Goal: Browse casually

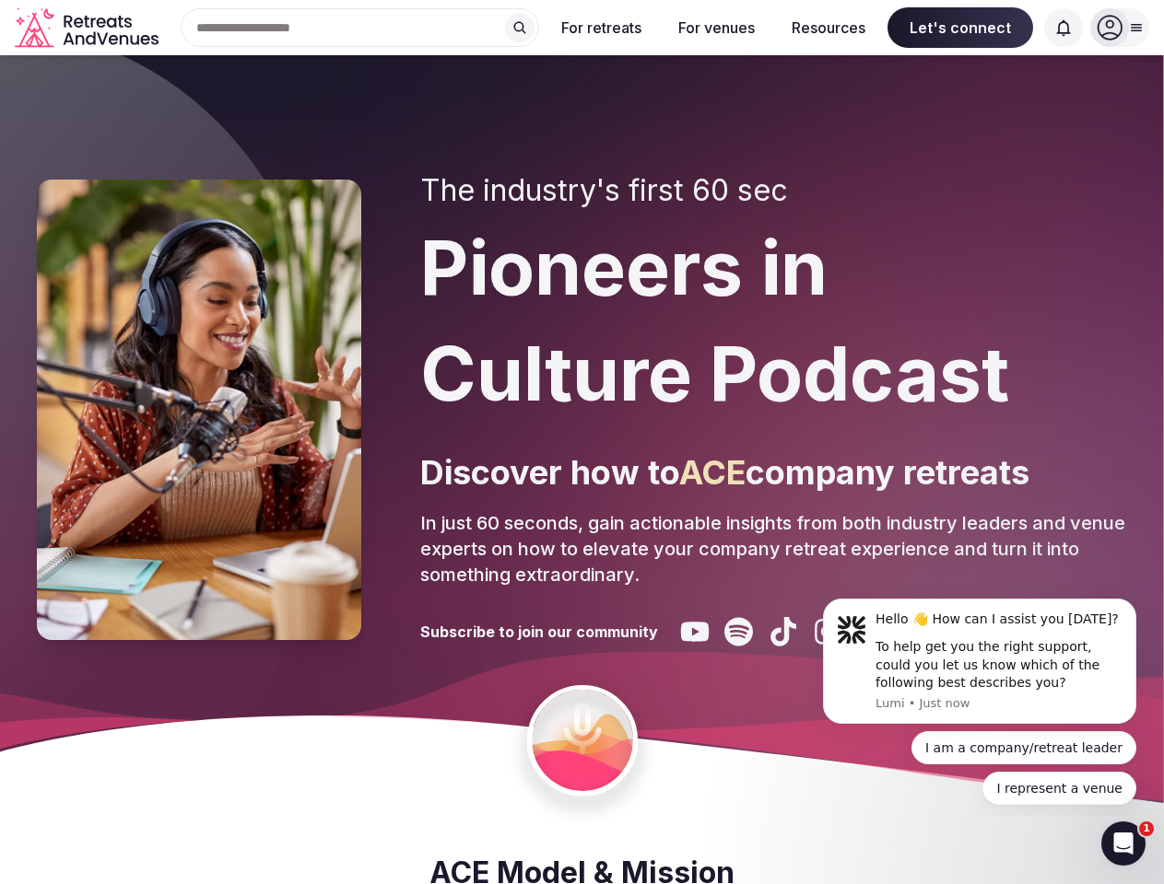
click at [581, 442] on div "The industry's first 60 sec Pioneers in Culture Podcast Discover how to ACE com…" at bounding box center [773, 410] width 707 height 474
click at [360, 28] on div "Search Popular Destinations [GEOGRAPHIC_DATA], [GEOGRAPHIC_DATA] [GEOGRAPHIC_DA…" at bounding box center [352, 27] width 373 height 39
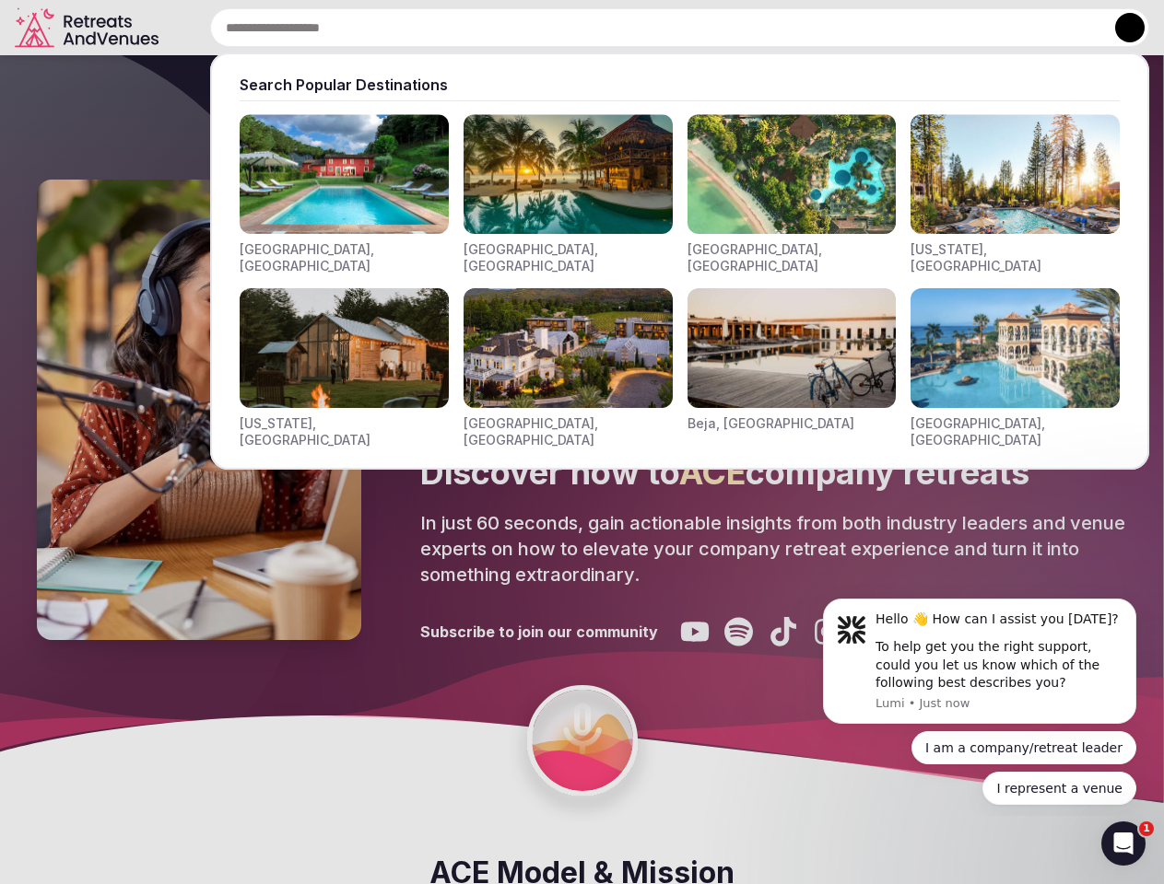
click at [520, 28] on input "text" at bounding box center [679, 27] width 939 height 39
click at [602, 28] on input "text" at bounding box center [679, 27] width 939 height 39
click at [716, 28] on input "text" at bounding box center [679, 27] width 939 height 39
click at [828, 28] on input "text" at bounding box center [679, 27] width 939 height 39
click at [960, 28] on input "text" at bounding box center [679, 27] width 939 height 39
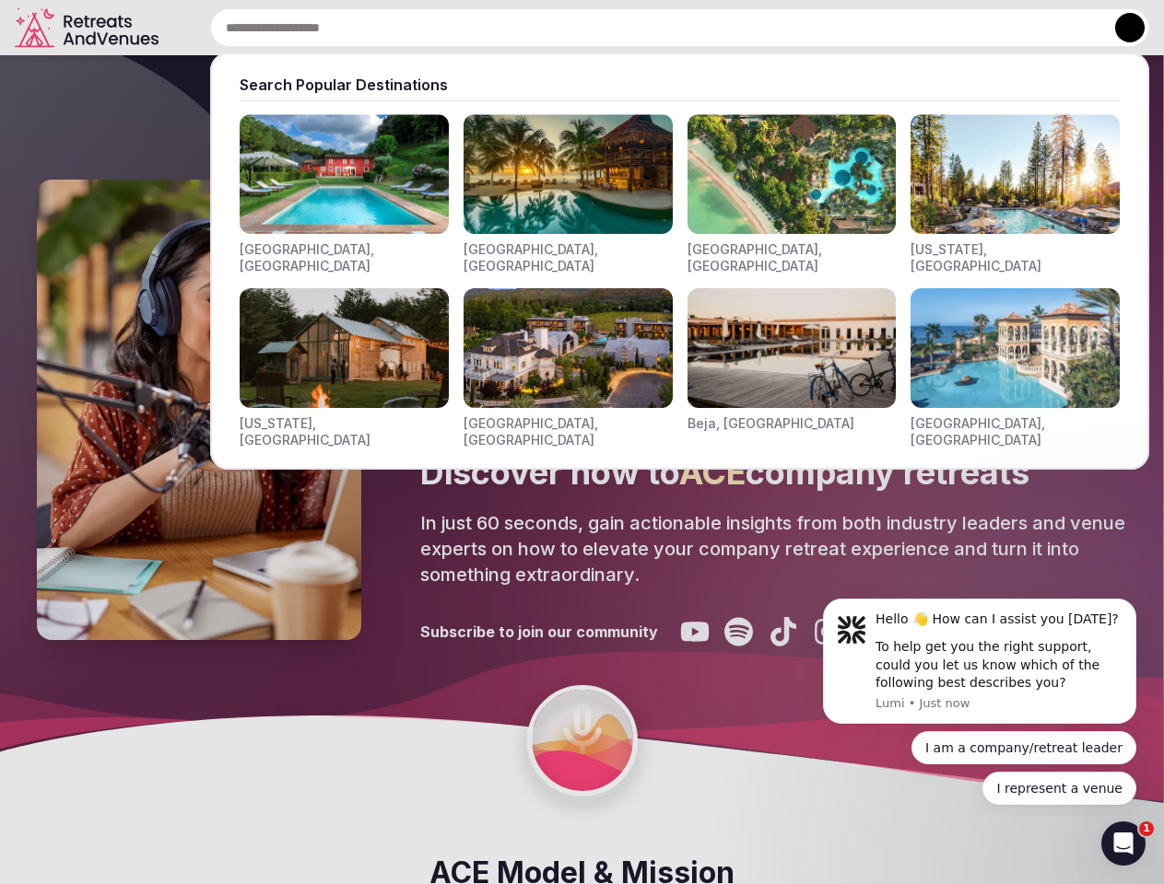
click at [1063, 28] on input "text" at bounding box center [679, 27] width 939 height 39
click at [1119, 28] on button at bounding box center [1129, 27] width 29 height 29
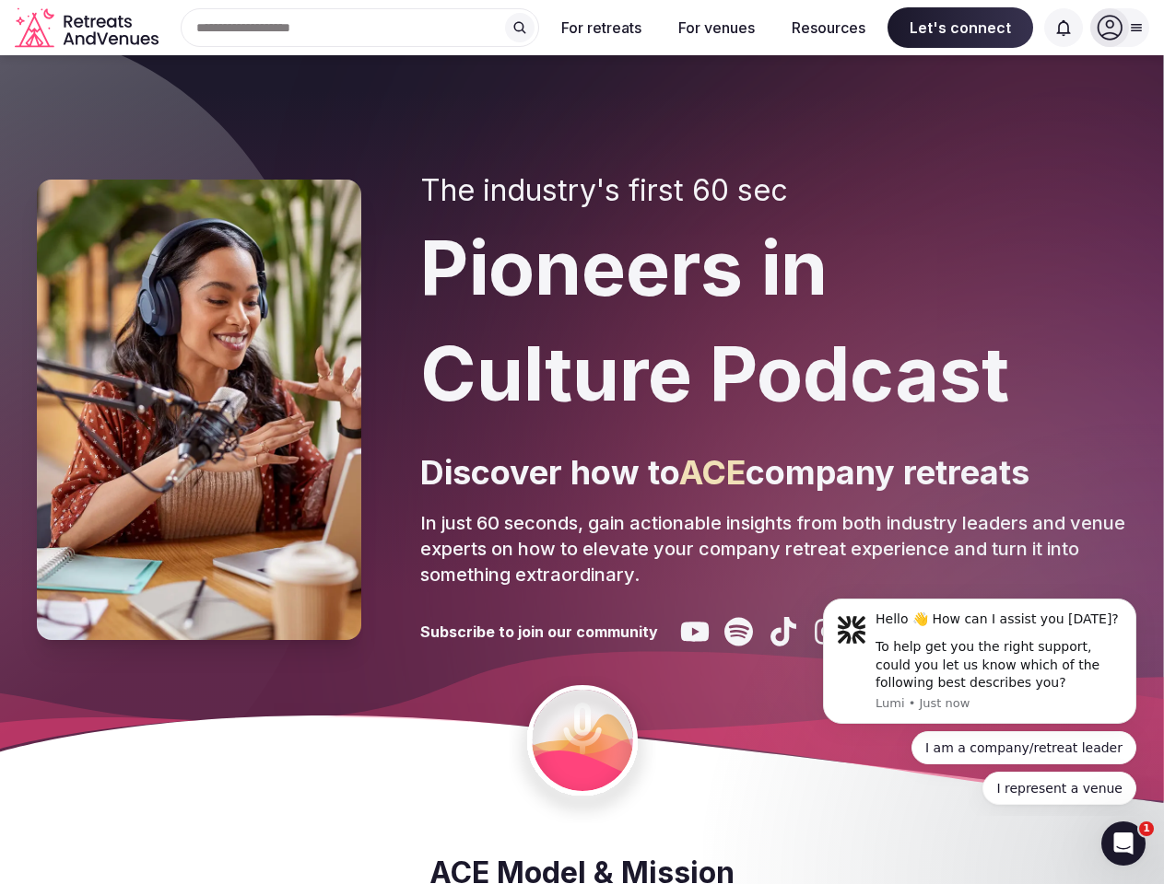
click at [979, 662] on div "To help get you the right support, could you let us know which of the following…" at bounding box center [998, 665] width 247 height 54
